Goal: Task Accomplishment & Management: Manage account settings

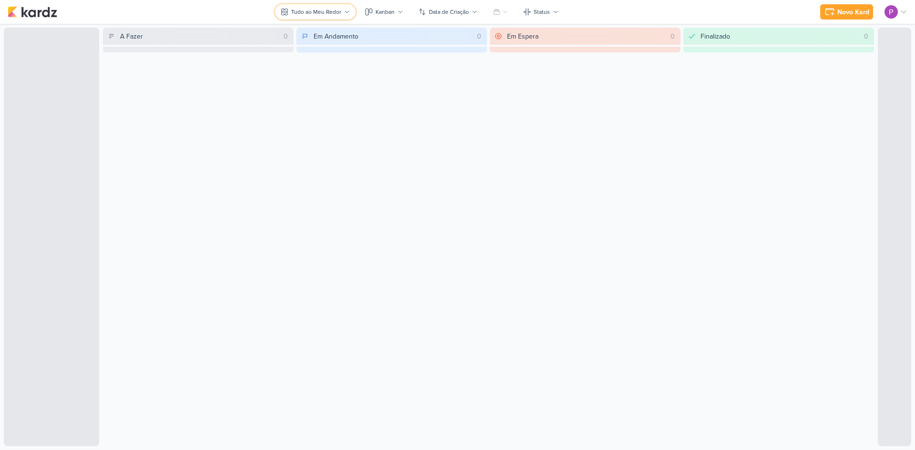
click at [322, 15] on div "Tudo ao Meu Redor" at bounding box center [316, 12] width 50 height 9
click at [899, 12] on div at bounding box center [895, 11] width 23 height 13
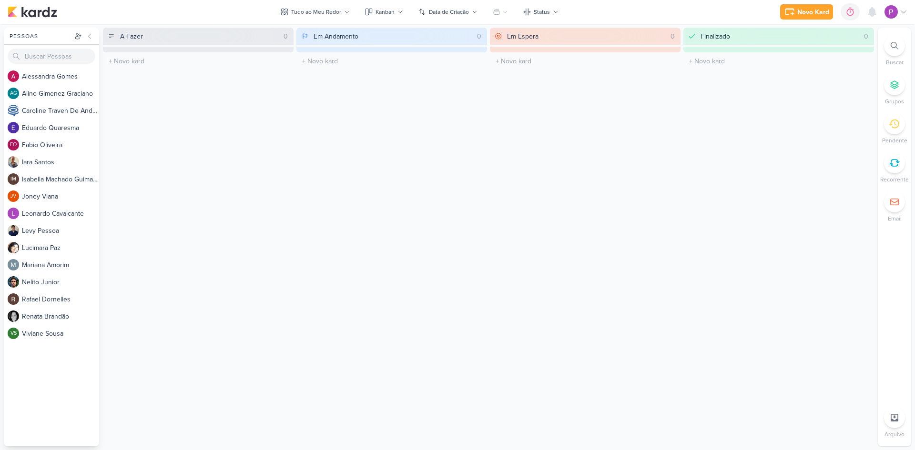
click at [898, 15] on div at bounding box center [895, 11] width 23 height 13
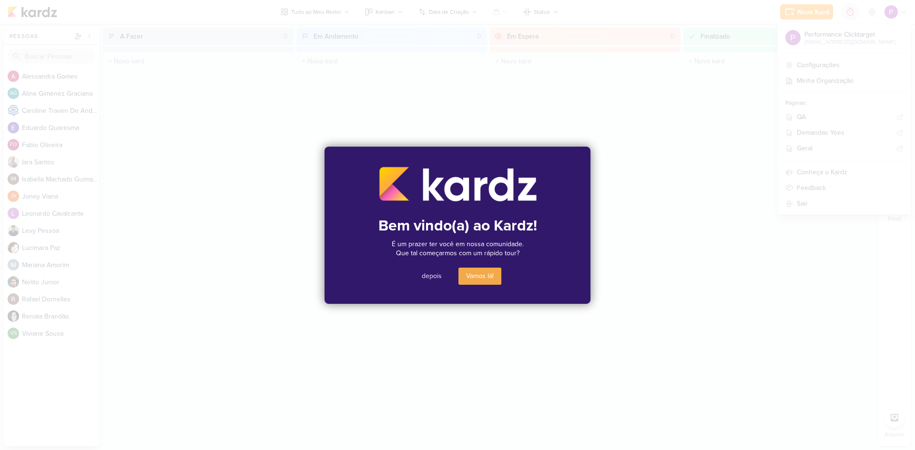
click at [436, 273] on button "depois" at bounding box center [431, 276] width 35 height 17
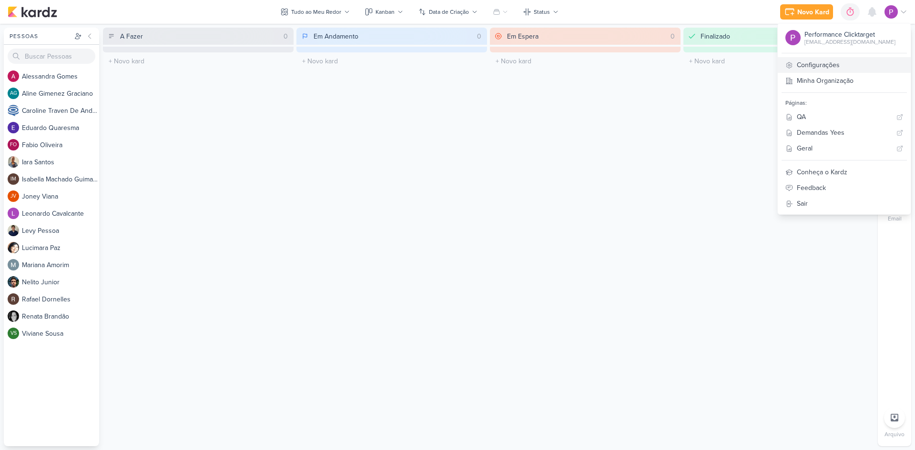
click at [832, 63] on link "Configurações" at bounding box center [843, 65] width 133 height 16
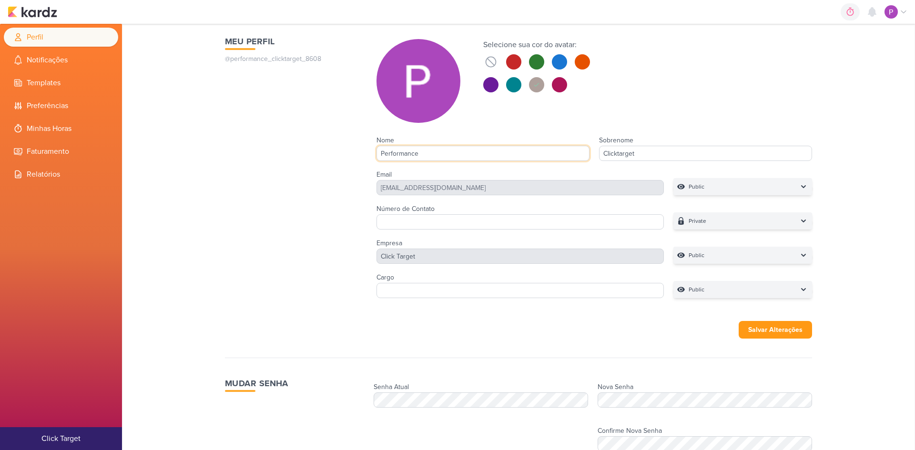
click at [470, 155] on input "Performance" at bounding box center [482, 153] width 213 height 15
drag, startPoint x: 471, startPoint y: 155, endPoint x: 296, endPoint y: 161, distance: 174.9
click at [296, 161] on div "Meu Perfil @performance_clicktarget_8608 Selecione sua cor do avatar:" at bounding box center [518, 168] width 587 height 267
type input "Distribu"
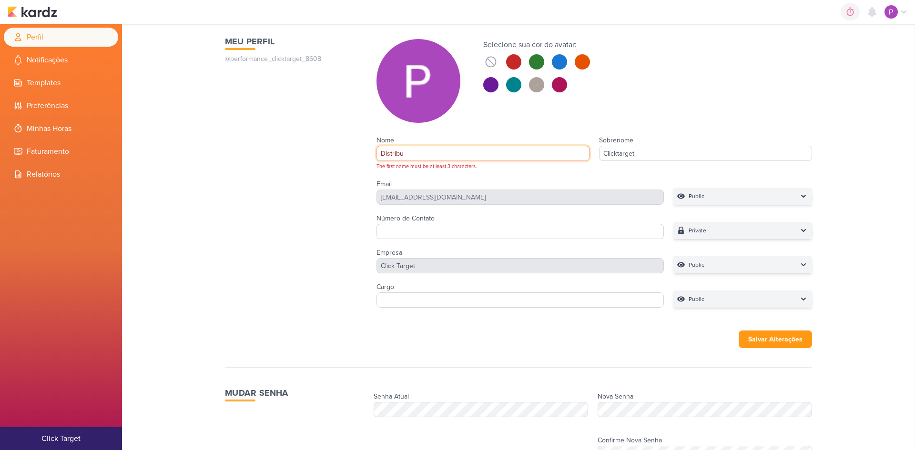
type input "Distribui"
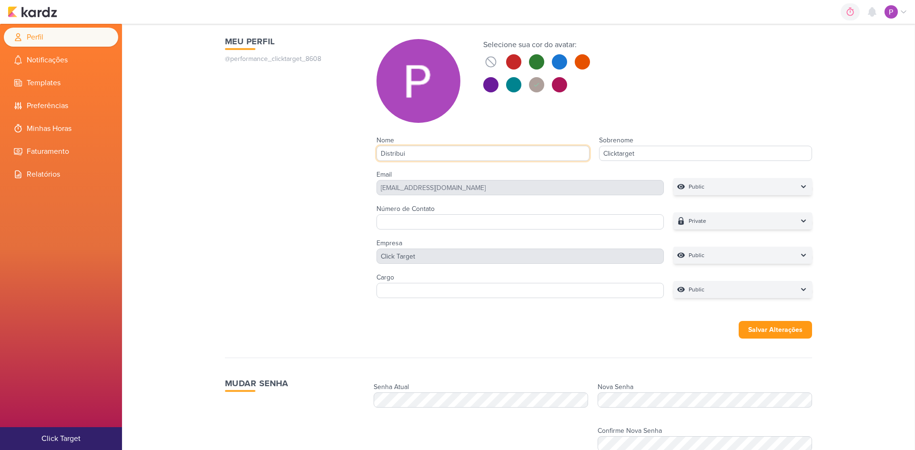
type input "Distribuiç"
type input "Distribuiçã"
type input "Distribuição"
drag, startPoint x: 646, startPoint y: 151, endPoint x: 545, endPoint y: 151, distance: 101.0
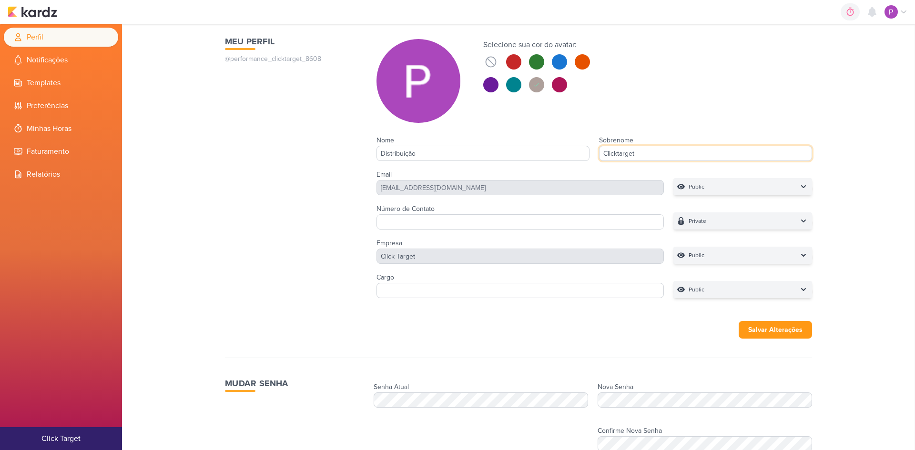
click at [545, 151] on div "Nome Distribuição Sobrenome Clicktarget" at bounding box center [593, 148] width 435 height 34
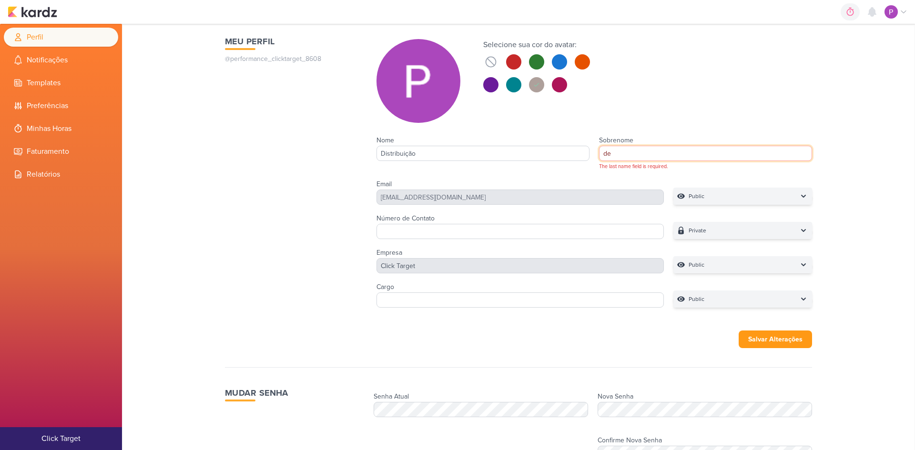
type input "de J"
type input "de Job"
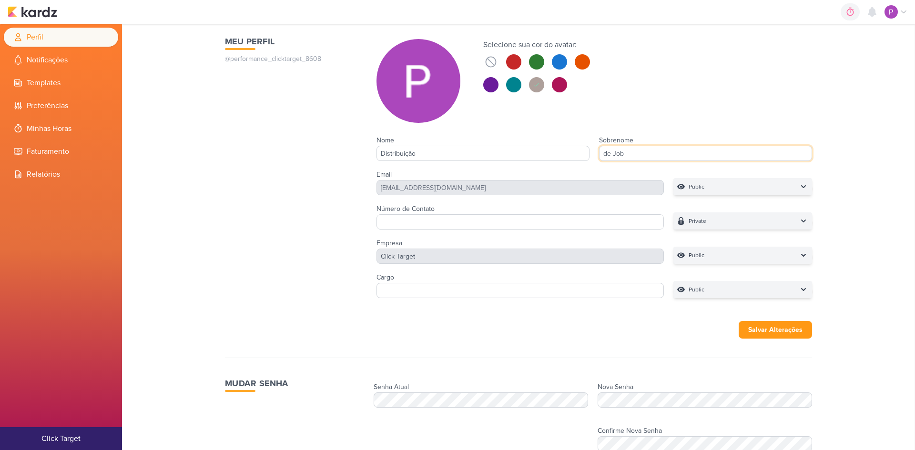
type input "de Jobs"
drag, startPoint x: 599, startPoint y: 156, endPoint x: 627, endPoint y: 156, distance: 28.1
click at [627, 156] on input "de Jobs" at bounding box center [705, 153] width 213 height 15
type input "Ti"
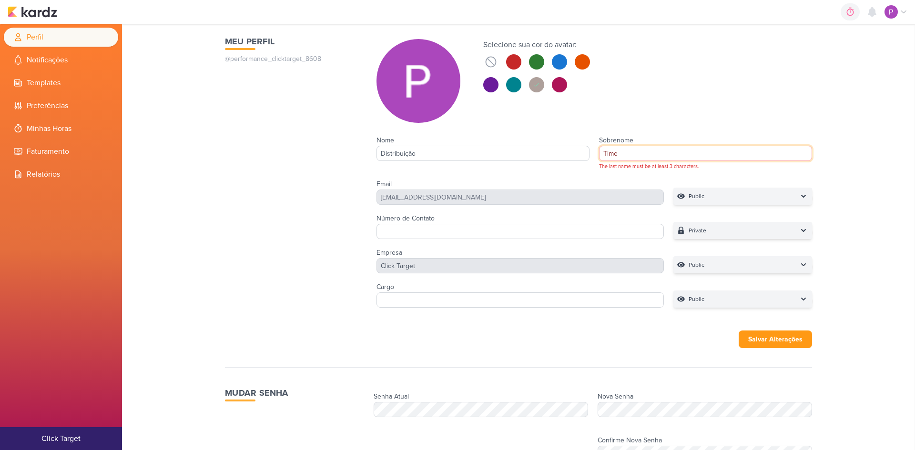
type input "Time"
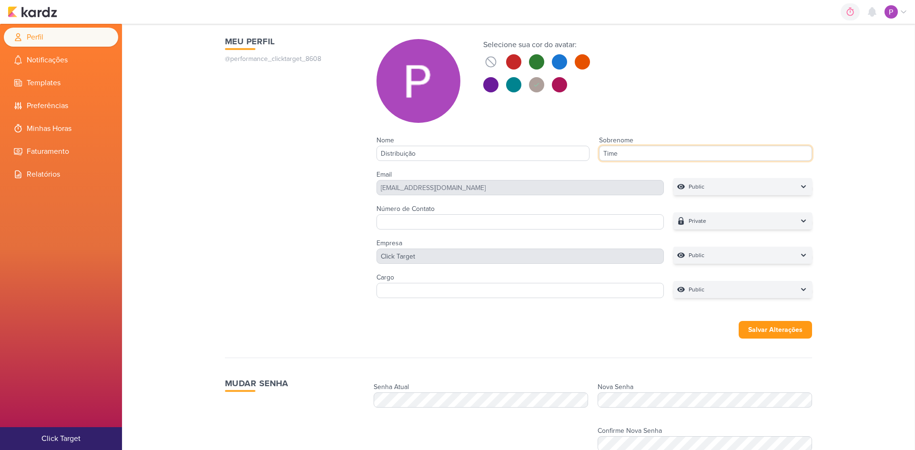
type input "Time e"
type input "Time E"
type input "Time Es"
type input "Time Estr"
type input "Time Estraté"
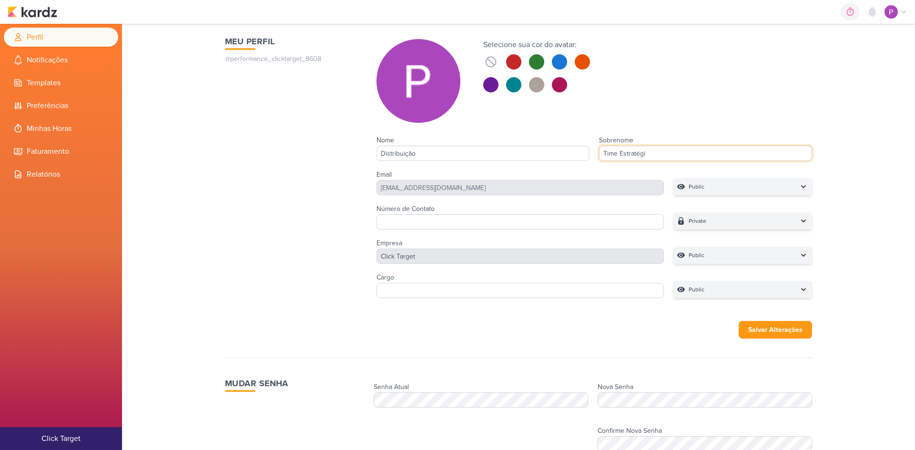
type input "Time Estratégic"
type input "Time Estratégico"
click at [631, 96] on div "Selecione sua cor do avatar:" at bounding box center [593, 81] width 435 height 84
click at [552, 85] on button at bounding box center [559, 84] width 15 height 15
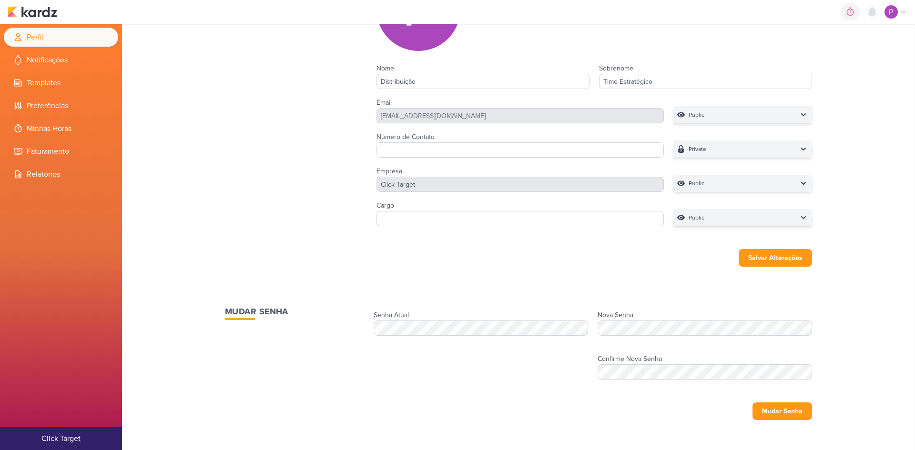
scroll to position [72, 0]
click at [756, 253] on button "Salvar Alterações" at bounding box center [774, 258] width 73 height 18
click at [534, 19] on icon at bounding box center [537, 18] width 8 height 8
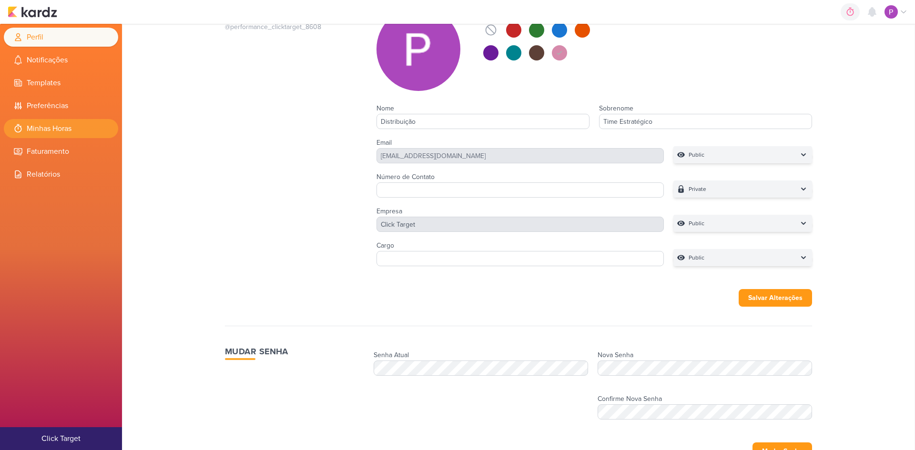
scroll to position [0, 0]
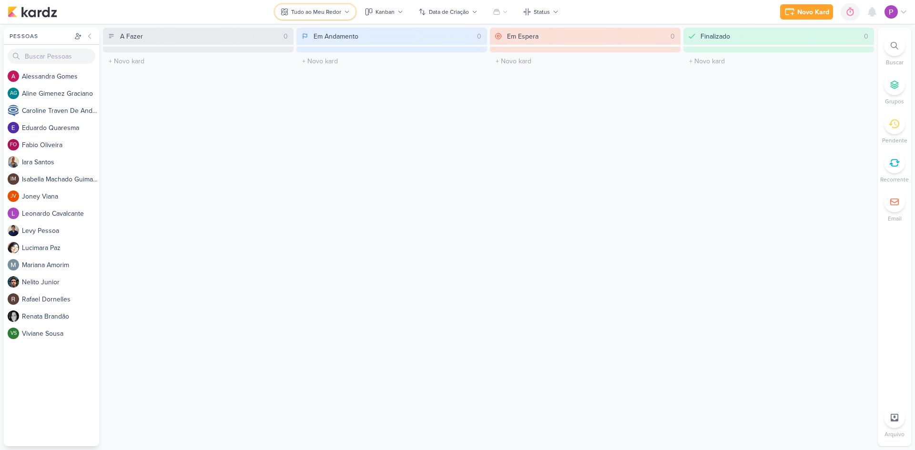
click at [311, 13] on div "Tudo ao Meu Redor" at bounding box center [316, 12] width 50 height 9
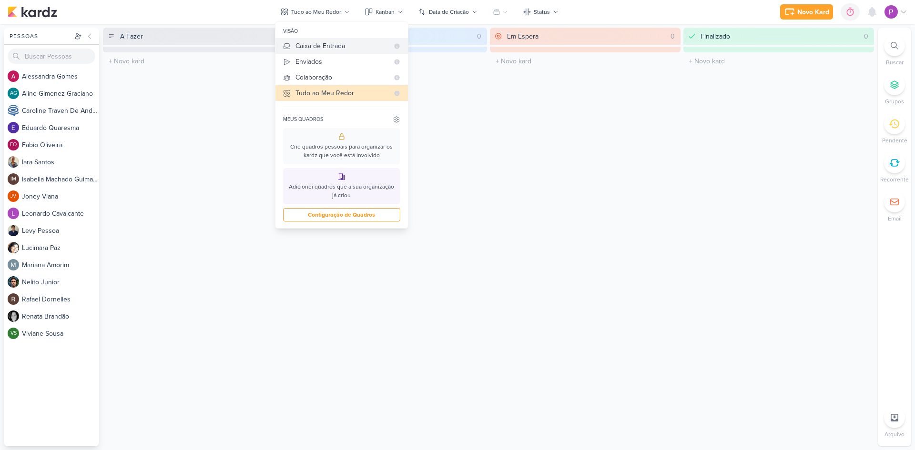
click at [326, 40] on button "Caixa de Entrada" at bounding box center [341, 46] width 132 height 16
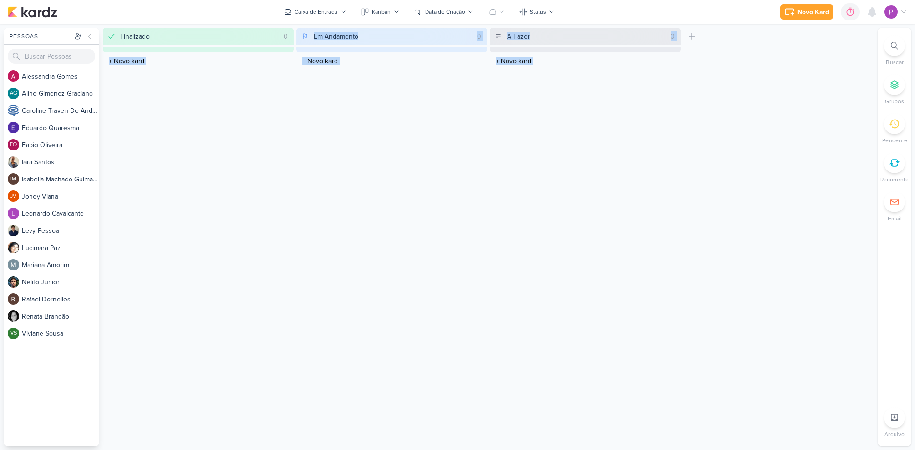
drag, startPoint x: 288, startPoint y: 33, endPoint x: 710, endPoint y: 43, distance: 422.2
click at [710, 43] on div "Finalizado 0 Mover Para Esquerda Mover Para Direita [GEOGRAPHIC_DATA] O título …" at bounding box center [488, 237] width 771 height 419
click at [530, 111] on div "A Fazer 0 Mover Para Esquerda Mover Para Direita [GEOGRAPHIC_DATA] O título do …" at bounding box center [585, 237] width 191 height 419
drag, startPoint x: 112, startPoint y: 37, endPoint x: 241, endPoint y: 41, distance: 128.7
click at [220, 41] on div "Finalizado 0 Mover Para Esquerda Mover Para Direita [GEOGRAPHIC_DATA]" at bounding box center [198, 36] width 191 height 17
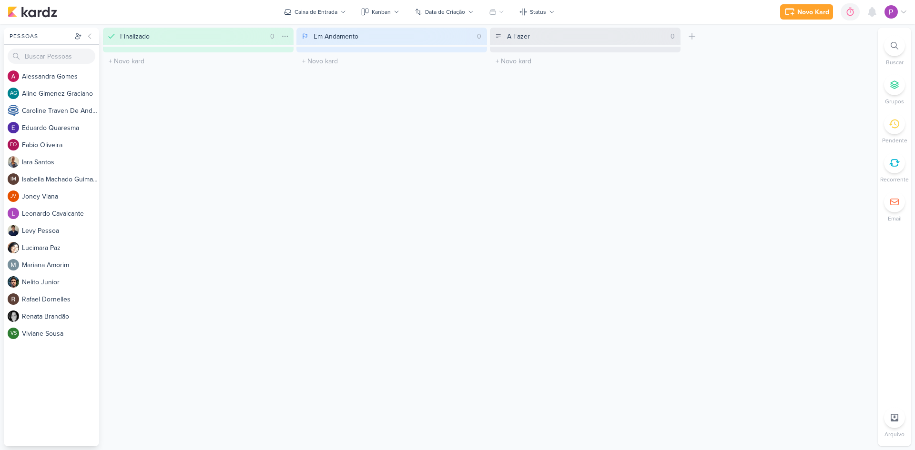
click at [293, 38] on div "Finalizado 0 Mover Para Esquerda Mover Para Direita [GEOGRAPHIC_DATA]" at bounding box center [198, 36] width 191 height 17
click at [287, 38] on icon at bounding box center [285, 36] width 8 height 8
click at [262, 71] on div "Mover Para Direita" at bounding box center [242, 72] width 54 height 10
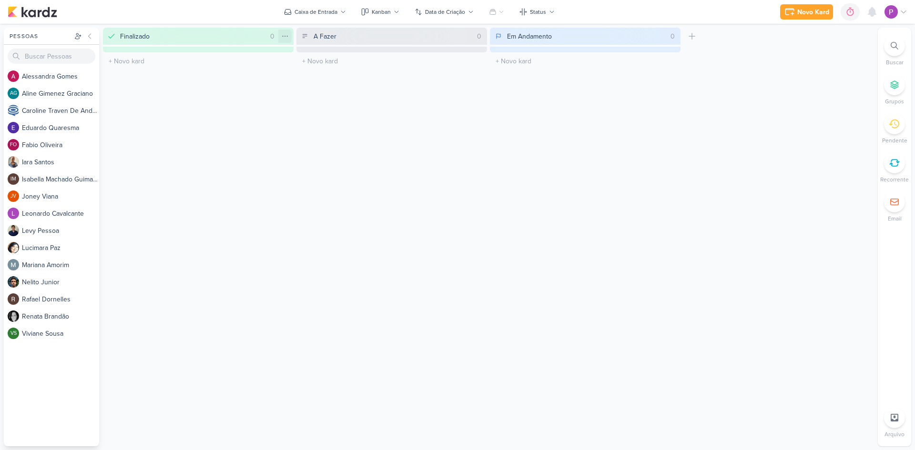
click at [283, 36] on icon at bounding box center [284, 36] width 5 height 0
click at [266, 72] on div "Mover Para Direita" at bounding box center [242, 72] width 54 height 10
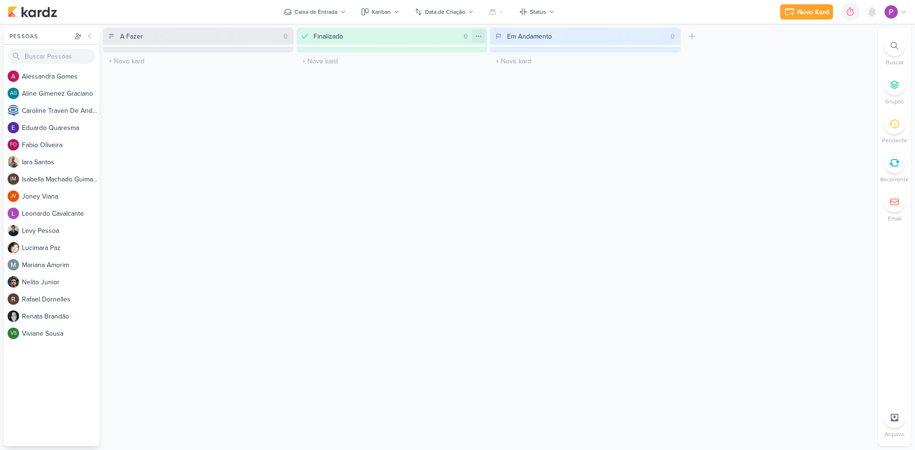
click at [482, 38] on icon at bounding box center [478, 36] width 8 height 8
click at [467, 66] on div "Mover Para Direita" at bounding box center [438, 72] width 92 height 16
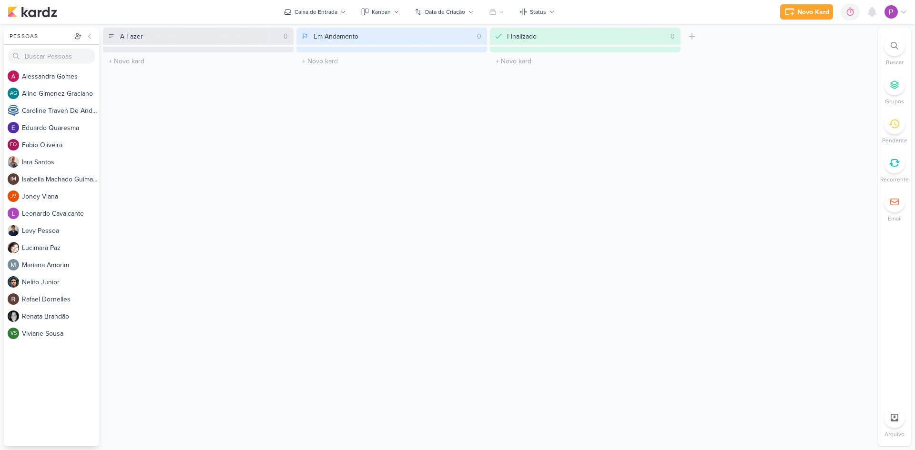
drag, startPoint x: 227, startPoint y: 37, endPoint x: 99, endPoint y: 43, distance: 128.8
click at [99, 43] on div "Pessoas [GEOGRAPHIC_DATA] A l e s s a n d r a G o m e s AG A l i n e G i m e n …" at bounding box center [457, 237] width 915 height 419
type input "F"
type input "A FAZER"
click at [698, 40] on button at bounding box center [691, 36] width 17 height 17
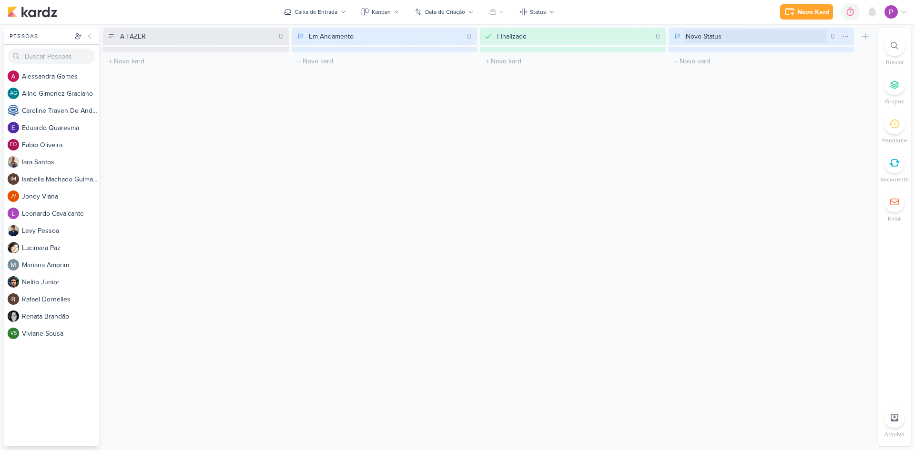
click at [700, 37] on input "Novo Status" at bounding box center [755, 36] width 143 height 13
drag, startPoint x: 723, startPoint y: 36, endPoint x: 666, endPoint y: 40, distance: 56.8
click at [666, 40] on div "A FAZER 0 Mover Para Esquerda Mover Para Direita [GEOGRAPHIC_DATA] O título do …" at bounding box center [488, 237] width 771 height 419
click at [676, 32] on div at bounding box center [676, 36] width 13 height 13
click at [679, 84] on icon at bounding box center [681, 86] width 8 height 8
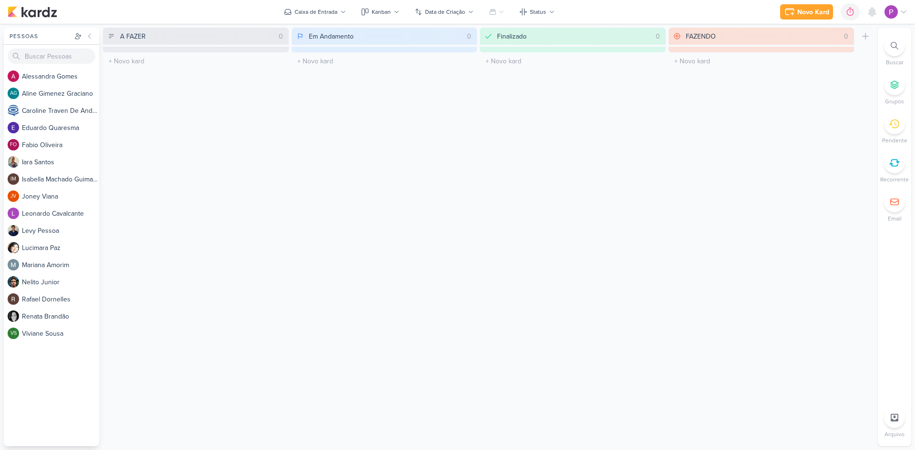
click at [724, 85] on div "FAZENDO 0 Mover Para Esquerda Mover Para Direita [GEOGRAPHIC_DATA] O título do …" at bounding box center [761, 237] width 186 height 419
click at [700, 33] on input "FAZENDO" at bounding box center [755, 36] width 143 height 13
drag, startPoint x: 692, startPoint y: 30, endPoint x: 654, endPoint y: 27, distance: 37.7
click at [654, 27] on div "Preferências de Quadros [GEOGRAPHIC_DATA] Organização Não tem nenhum quadro aqu…" at bounding box center [457, 237] width 915 height 426
type input "AGUARDANDO"
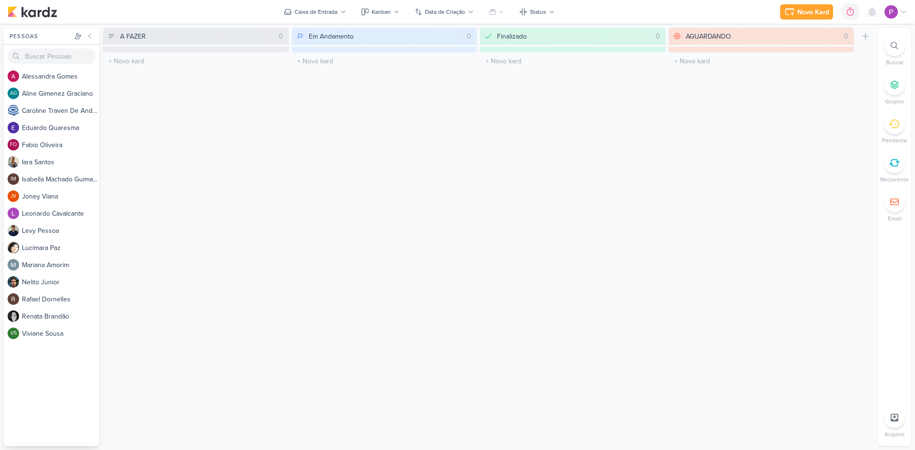
drag, startPoint x: 413, startPoint y: 36, endPoint x: 291, endPoint y: 43, distance: 123.1
click at [291, 43] on div "A FAZER 0 Mover Para Esquerda Mover Para Direita [GEOGRAPHIC_DATA] O título do …" at bounding box center [488, 237] width 771 height 419
type input "f"
type input "FAZENDO"
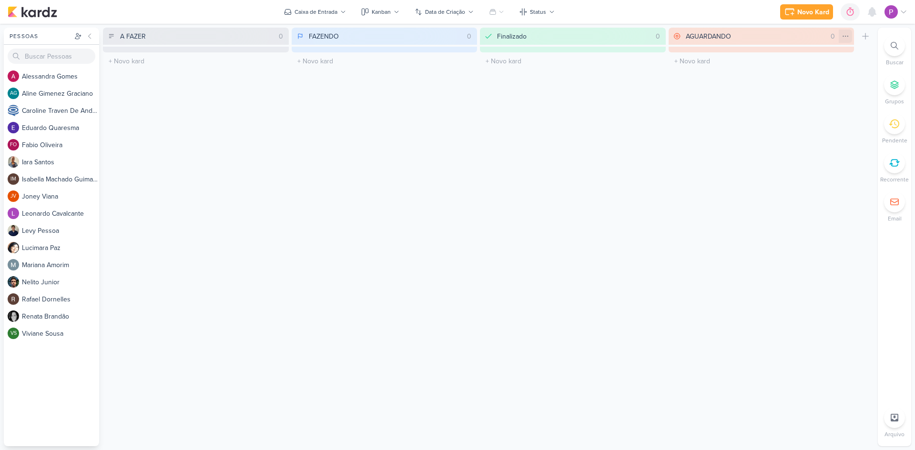
click at [842, 37] on icon at bounding box center [845, 36] width 8 height 8
click at [816, 53] on div "Mover Para Esquerda" at bounding box center [806, 56] width 63 height 10
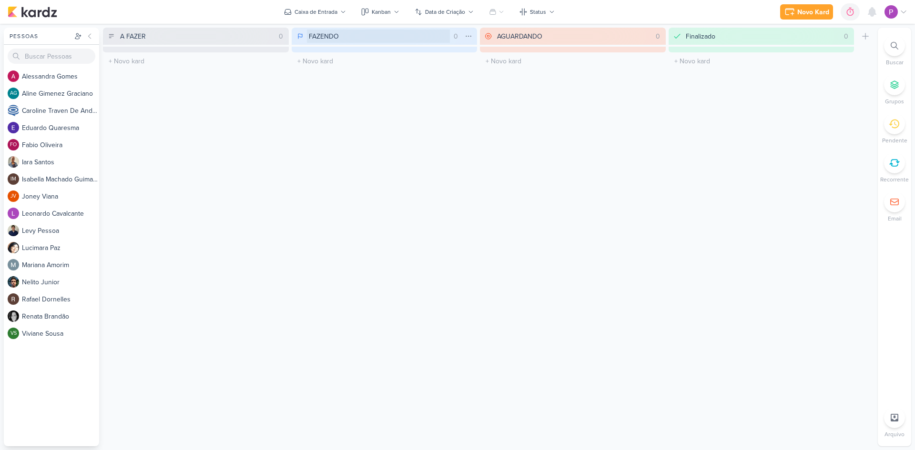
click at [373, 39] on input "FAZENDO" at bounding box center [378, 36] width 143 height 13
click at [460, 39] on div "0" at bounding box center [456, 36] width 12 height 10
click at [466, 38] on icon at bounding box center [468, 36] width 8 height 8
click at [297, 36] on icon at bounding box center [300, 36] width 6 height 8
click at [721, 43] on div "Finalizado 0 Mover Para Esquerda Mover Para Direita [GEOGRAPHIC_DATA]" at bounding box center [761, 36] width 186 height 17
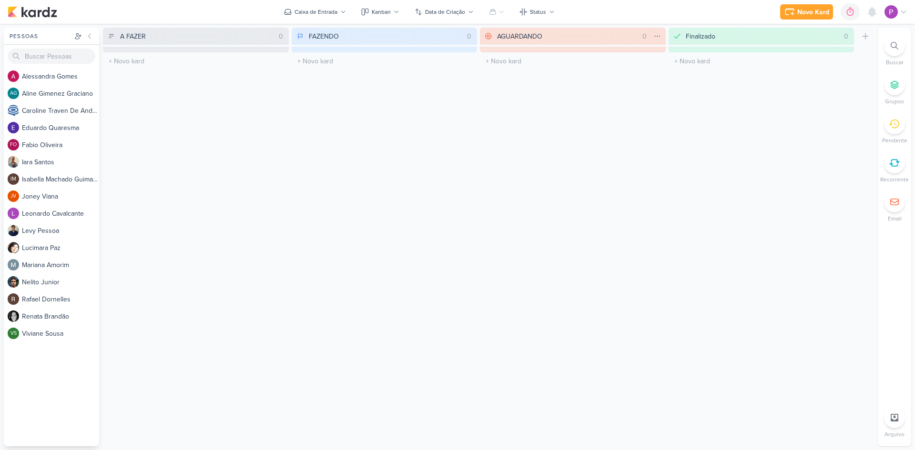
drag, startPoint x: 718, startPoint y: 38, endPoint x: 649, endPoint y: 42, distance: 69.7
click at [649, 42] on div "A FAZER 0 Mover Para Esquerda Mover Para Direita [GEOGRAPHIC_DATA] O título do …" at bounding box center [488, 237] width 771 height 419
type input "f"
type input "FEITO"
click at [856, 196] on div "Criar Status" at bounding box center [864, 237] width 17 height 419
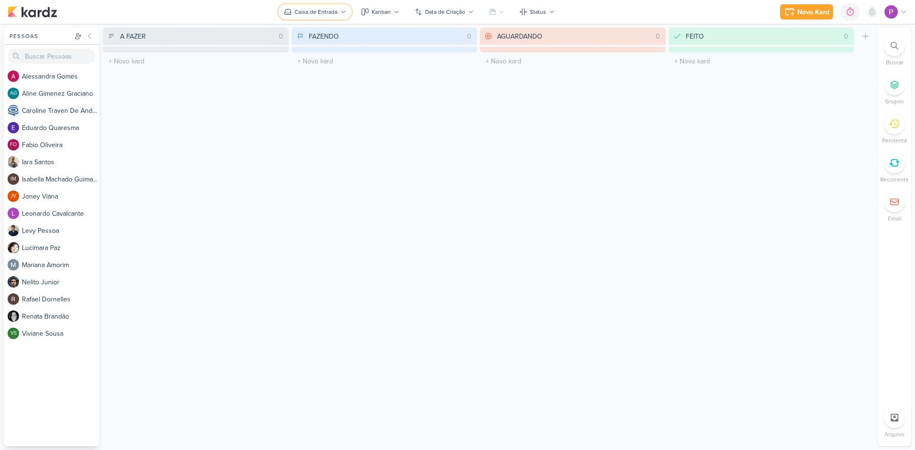
click at [326, 17] on button "Caixa de Entrada" at bounding box center [314, 11] width 73 height 15
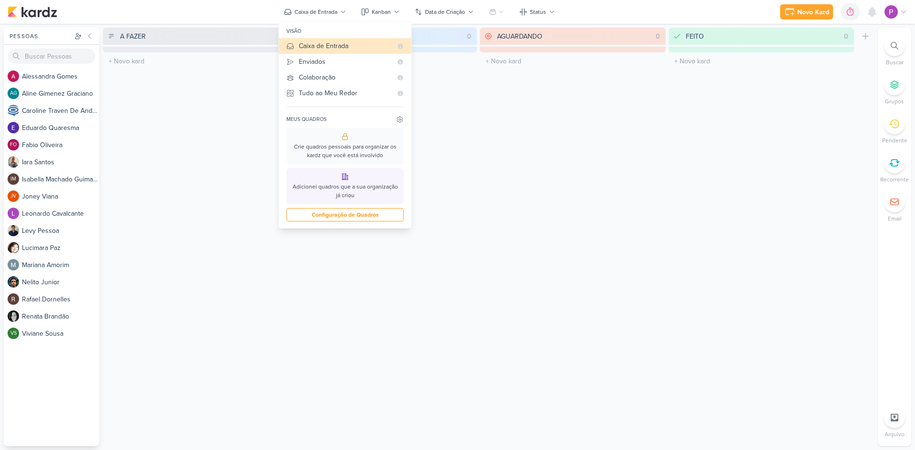
click at [603, 360] on div "AGUARDANDO 0 Mover Para Esquerda Mover Para Direita [GEOGRAPHIC_DATA] O título …" at bounding box center [573, 237] width 186 height 419
